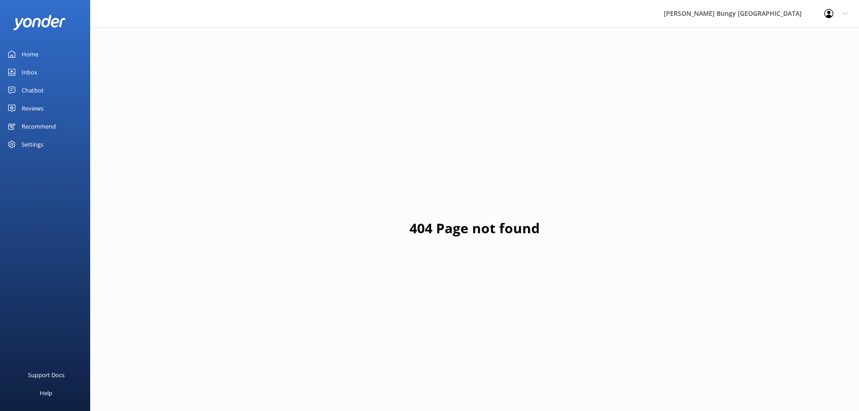
click at [28, 54] on div "Home" at bounding box center [30, 54] width 17 height 18
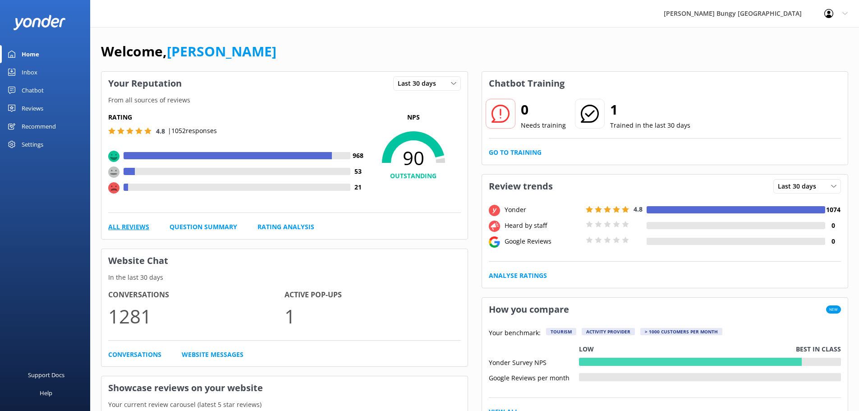
click at [129, 228] on link "All Reviews" at bounding box center [128, 227] width 41 height 10
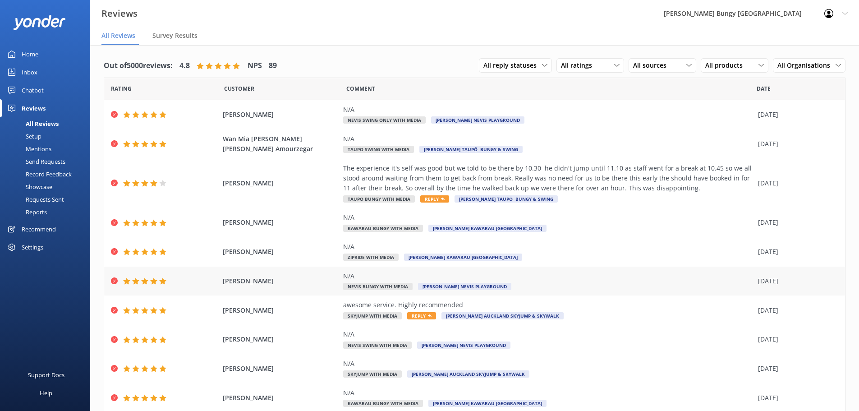
scroll to position [32, 0]
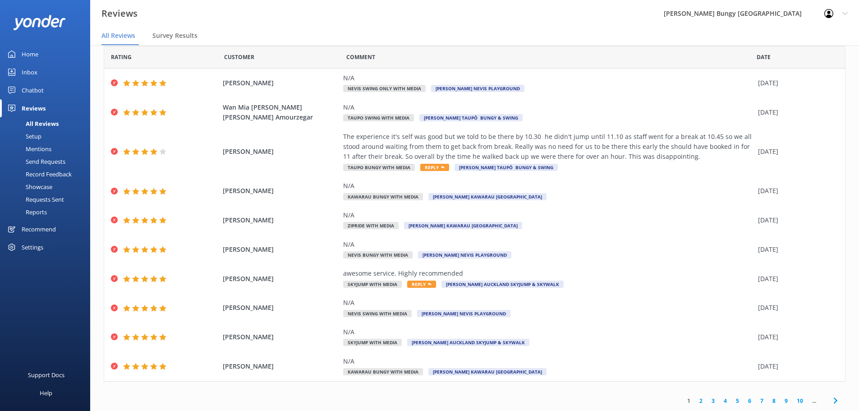
click at [695, 398] on link "2" at bounding box center [701, 401] width 12 height 9
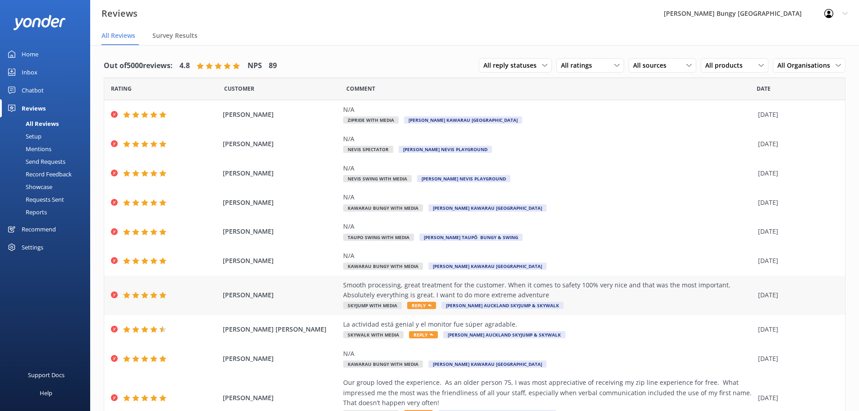
scroll to position [41, 0]
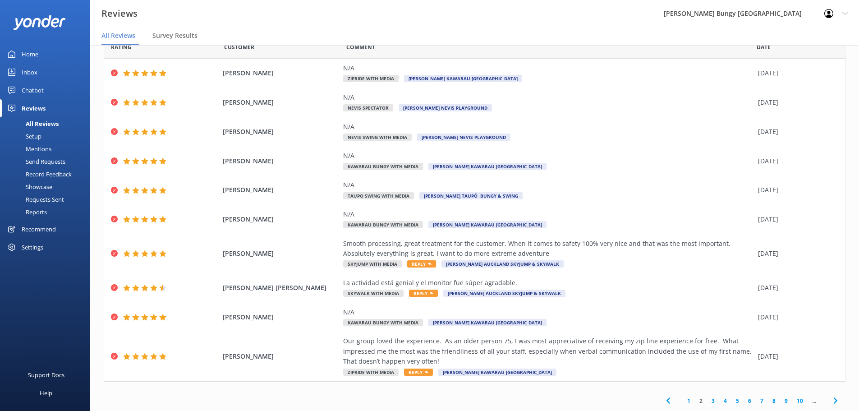
click at [707, 401] on link "3" at bounding box center [713, 401] width 12 height 9
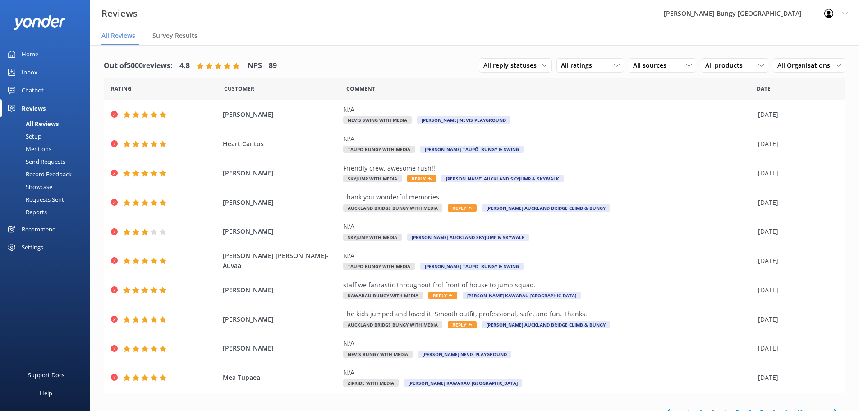
scroll to position [11, 0]
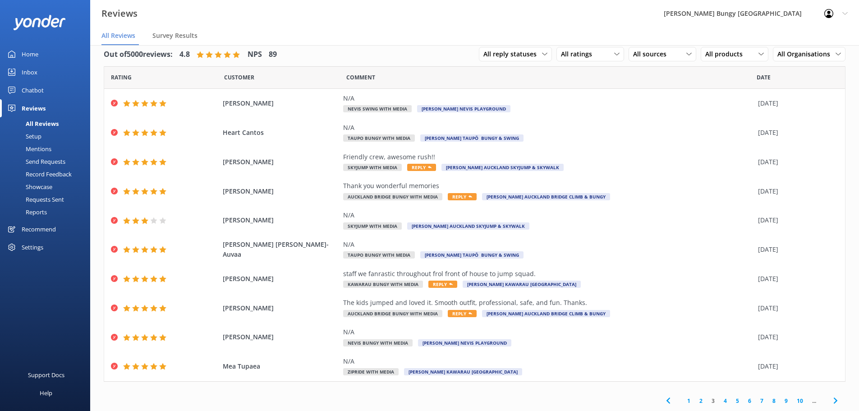
click at [719, 398] on link "4" at bounding box center [725, 401] width 12 height 9
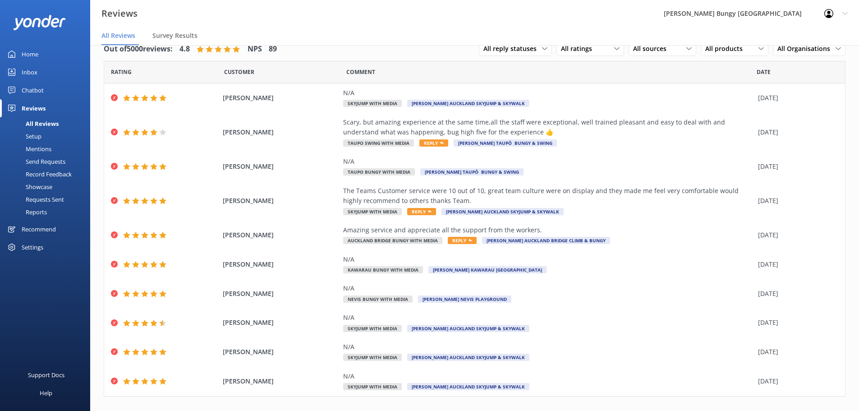
scroll to position [32, 0]
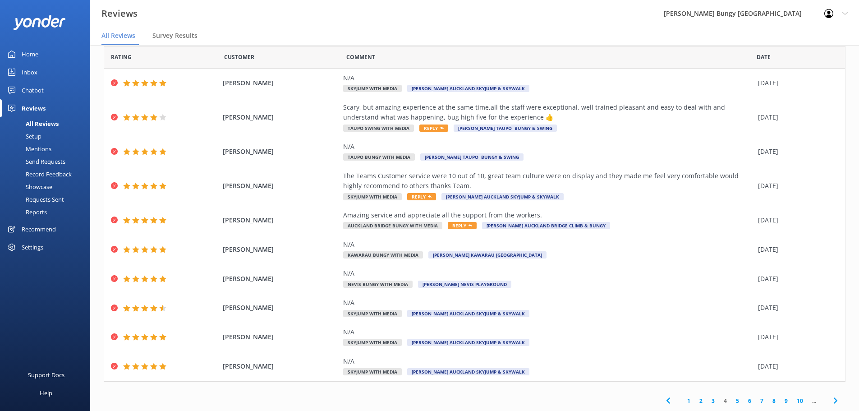
click at [732, 401] on link "5" at bounding box center [738, 401] width 12 height 9
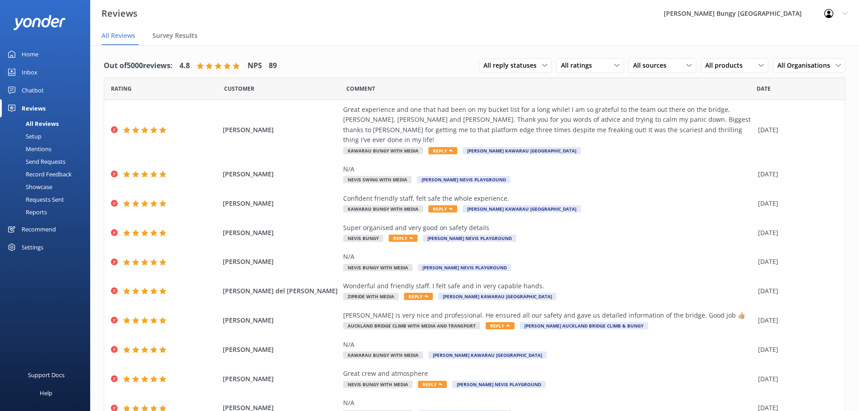
scroll to position [32, 0]
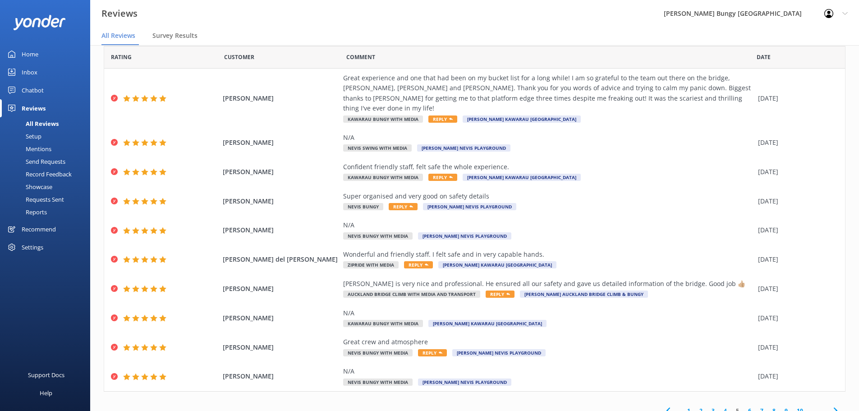
click at [744, 406] on link "6" at bounding box center [750, 410] width 12 height 9
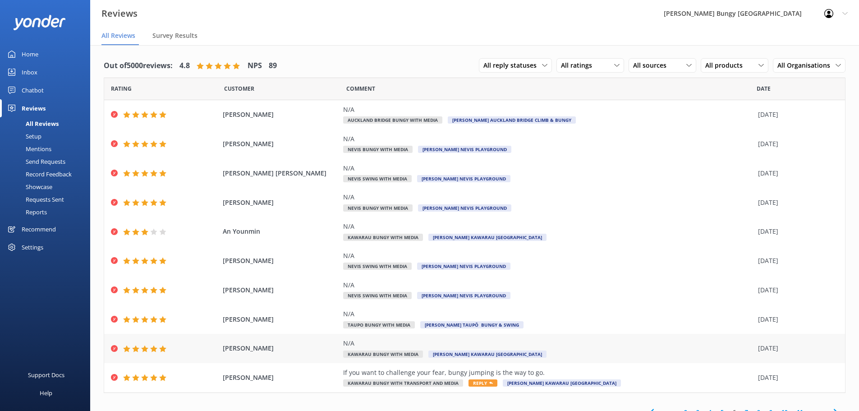
scroll to position [11, 0]
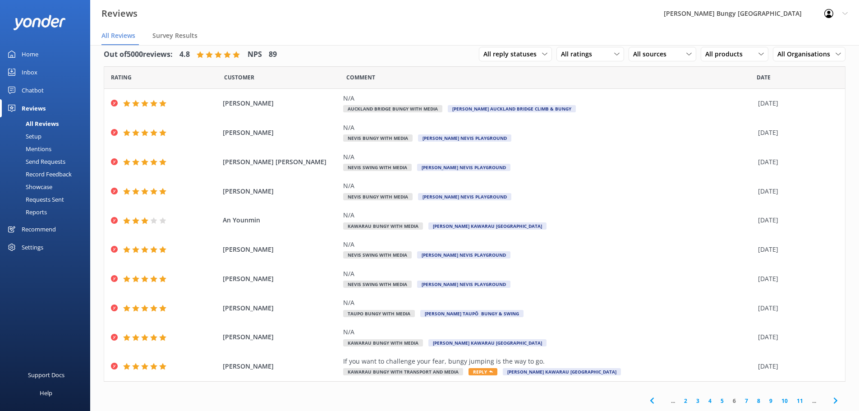
click at [716, 400] on link "5" at bounding box center [722, 401] width 12 height 9
